Goal: Check status: Check status

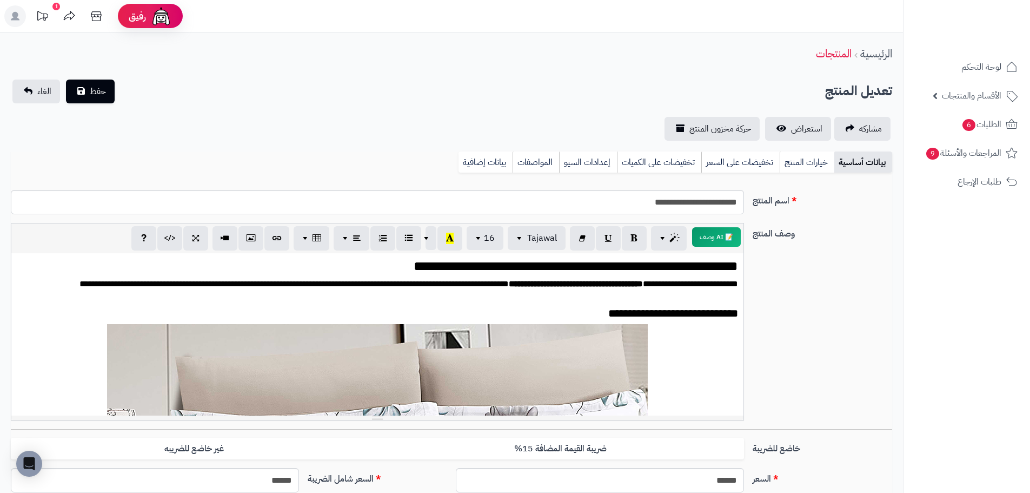
scroll to position [2036, 0]
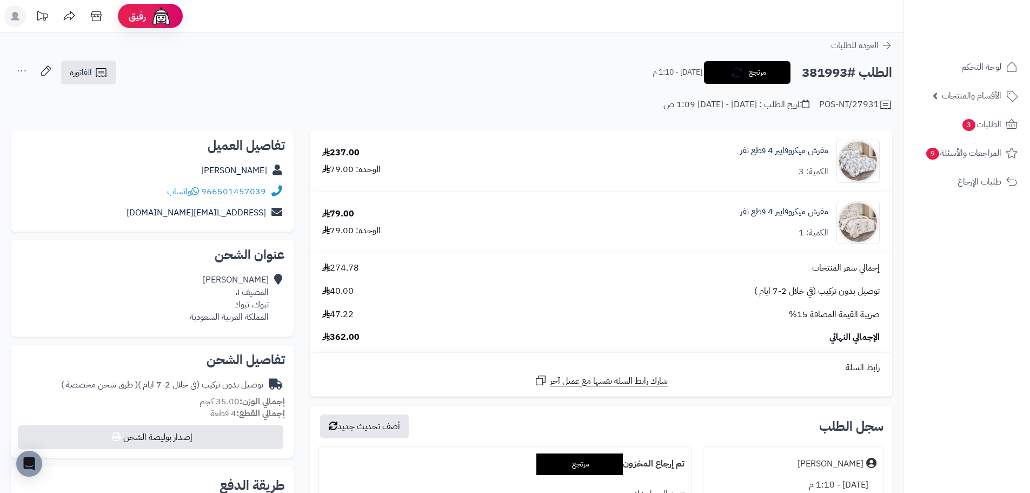
click at [838, 70] on h2 "الطلب #381993" at bounding box center [847, 73] width 90 height 22
copy h2 "381993"
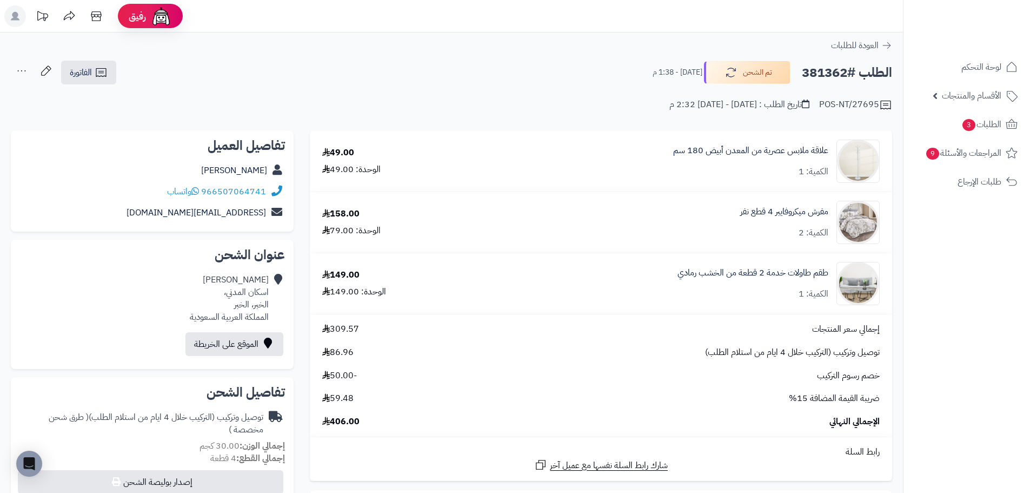
click at [838, 75] on h2 "الطلب #381362" at bounding box center [847, 73] width 90 height 22
copy h2 "381362"
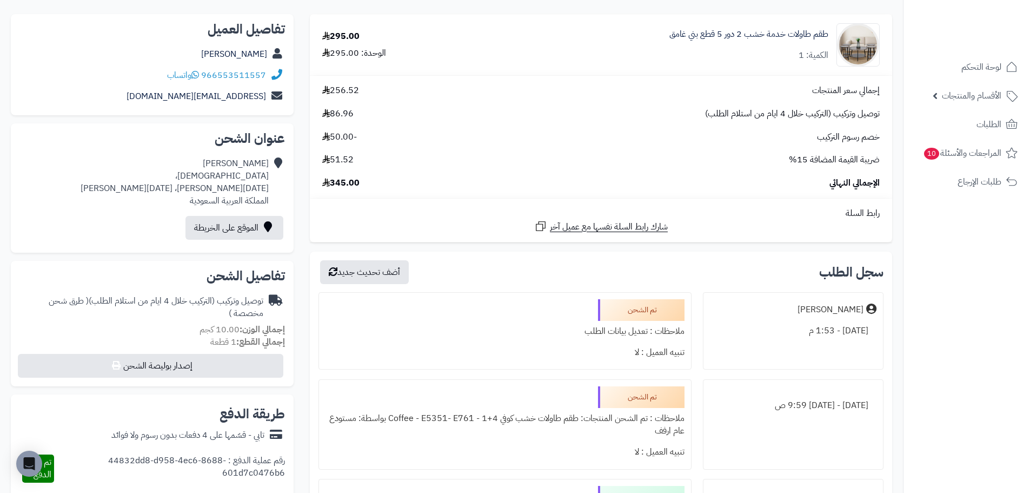
scroll to position [54, 0]
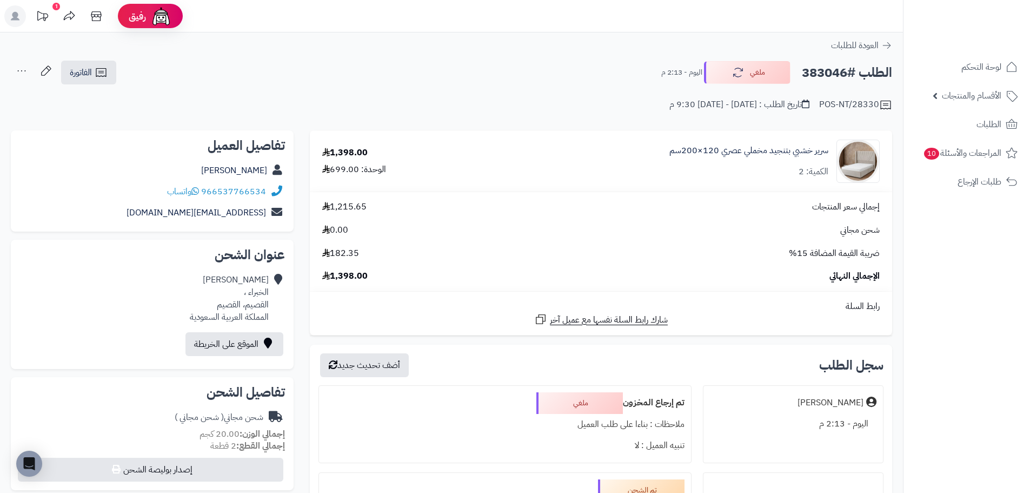
click at [822, 71] on h2 "الطلب #383046" at bounding box center [847, 73] width 90 height 22
copy h2 "383046"
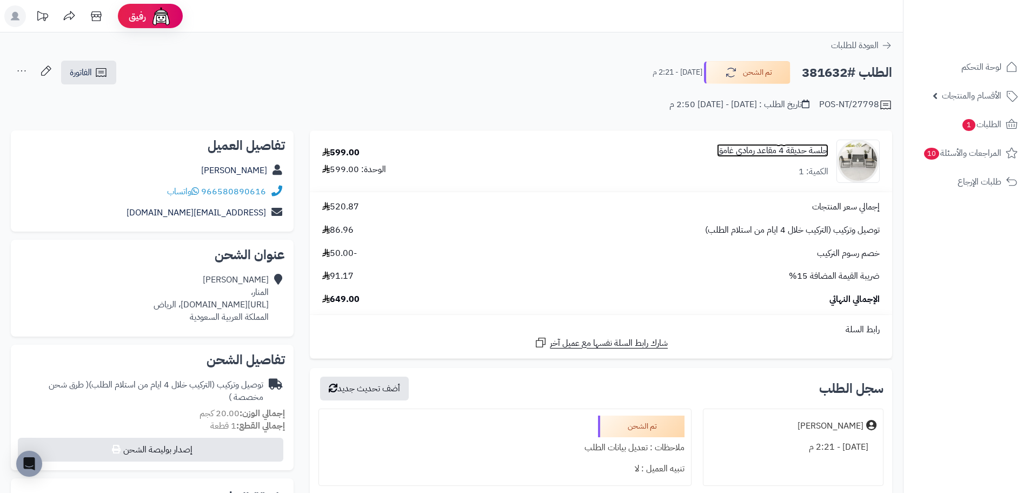
click at [790, 150] on link "جلسة حديقة 4 مقاعد رمادي غامق" at bounding box center [772, 150] width 111 height 12
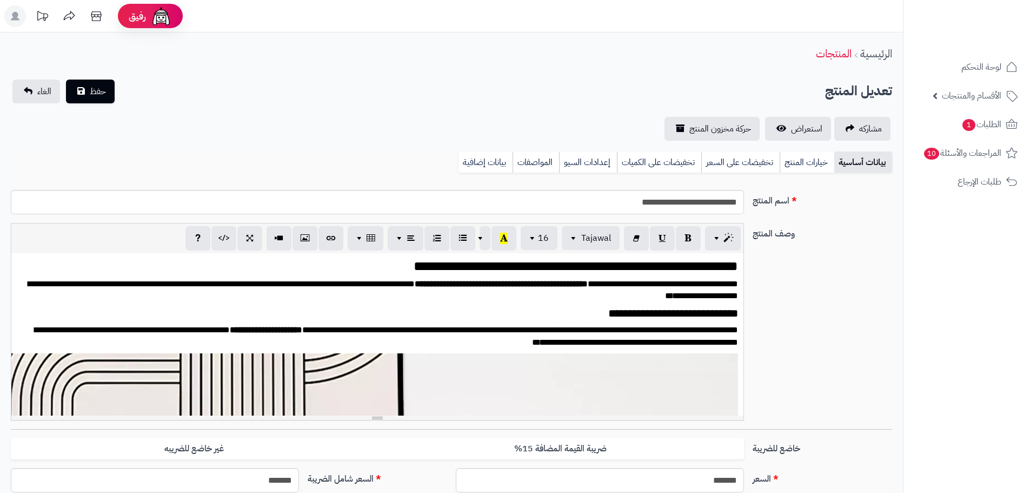
scroll to position [414, 0]
click at [793, 131] on span "استعراض" at bounding box center [806, 128] width 31 height 13
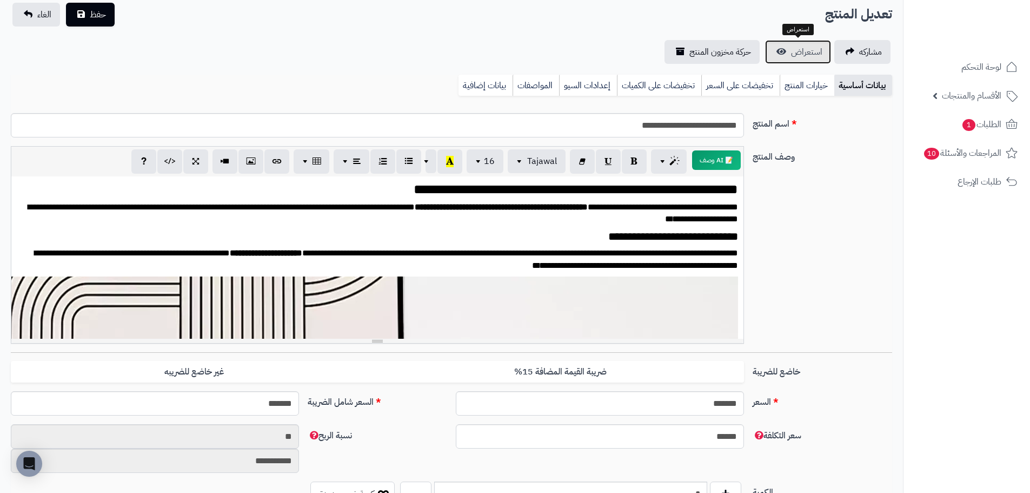
scroll to position [0, 0]
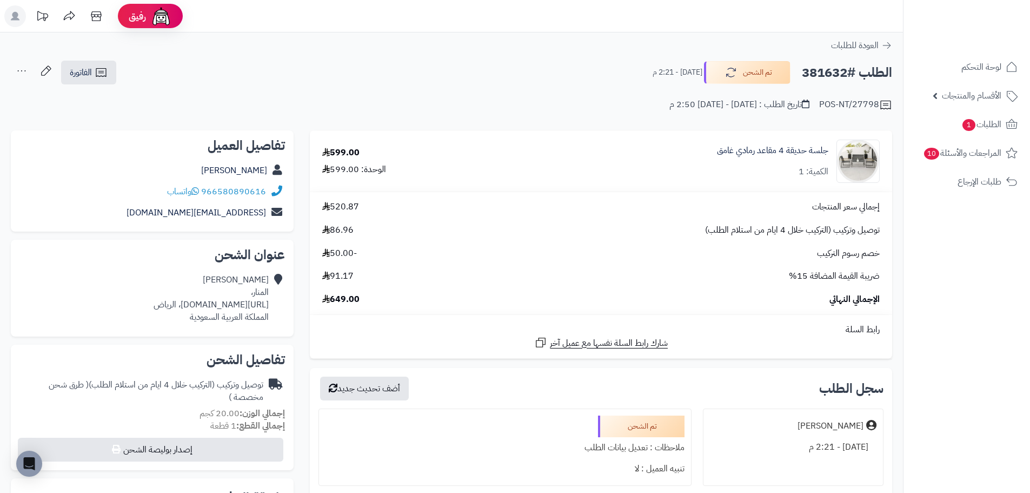
drag, startPoint x: 827, startPoint y: 75, endPoint x: 821, endPoint y: 72, distance: 5.8
click at [824, 74] on h2 "الطلب #381632" at bounding box center [847, 73] width 90 height 22
click at [821, 72] on h2 "الطلب #381632" at bounding box center [847, 73] width 90 height 22
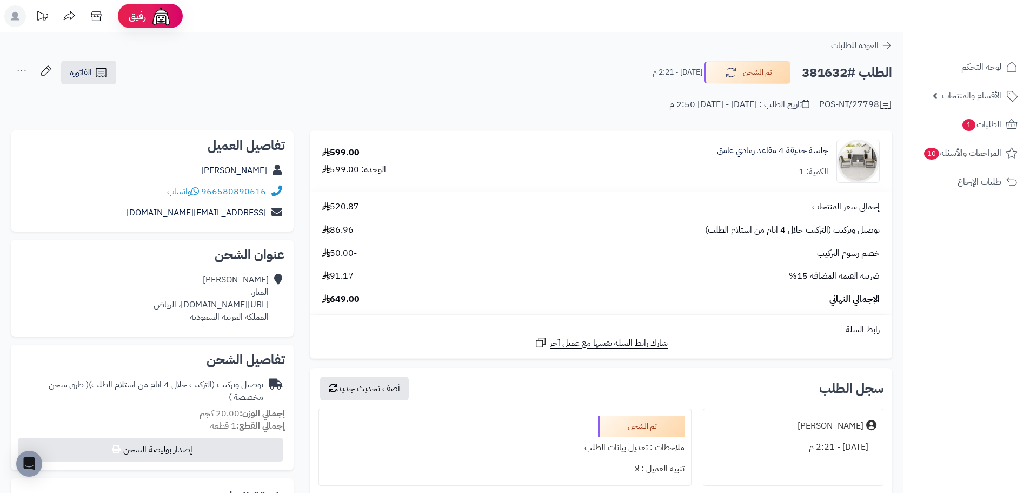
copy h2 "381632"
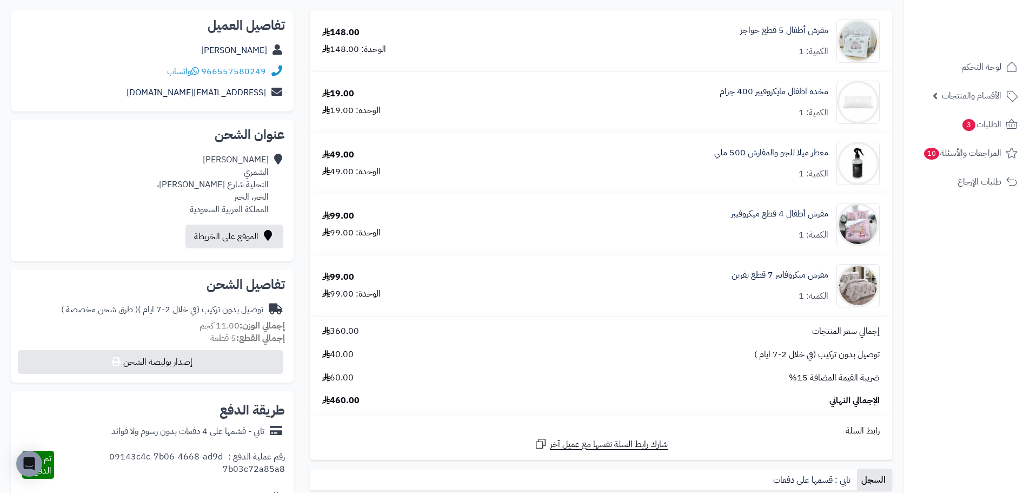
scroll to position [108, 0]
